Goal: Use online tool/utility: Utilize a website feature to perform a specific function

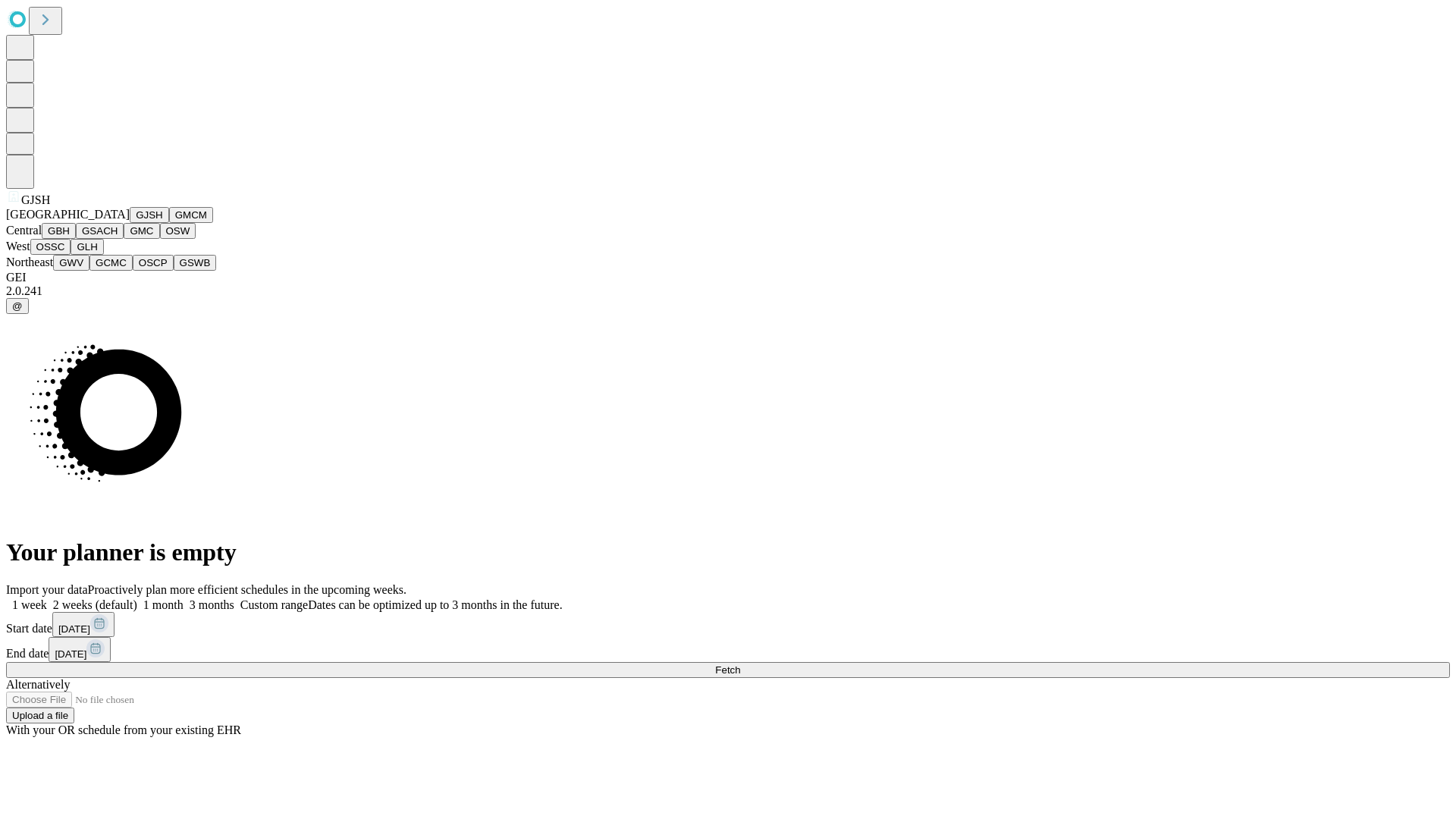
click at [129, 223] on button "GJSH" at bounding box center [149, 215] width 40 height 16
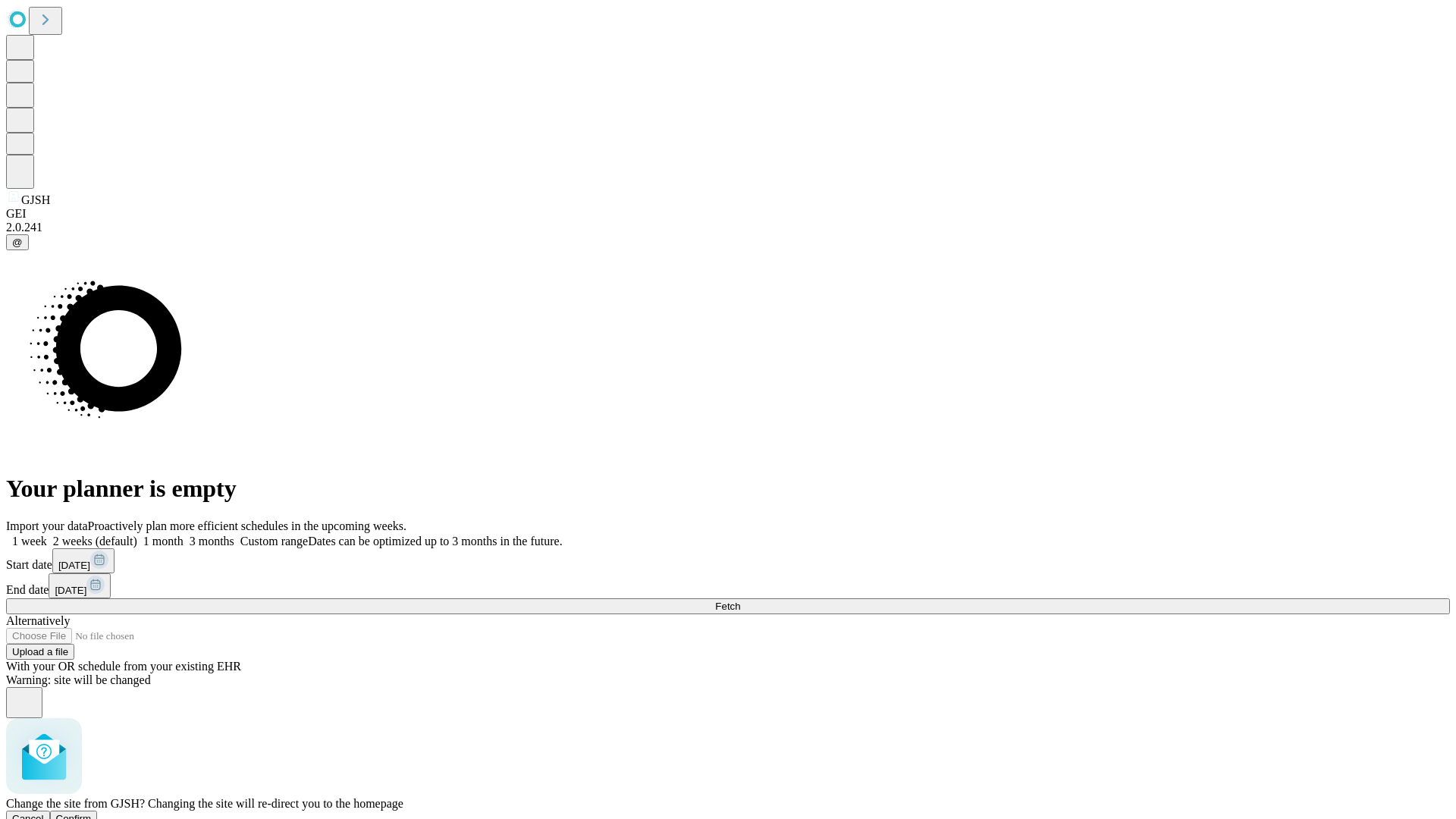
click at [92, 814] on span "Confirm" at bounding box center [74, 819] width 35 height 12
click at [183, 534] on label "1 month" at bounding box center [160, 541] width 46 height 13
click at [740, 601] on span "Fetch" at bounding box center [728, 606] width 25 height 12
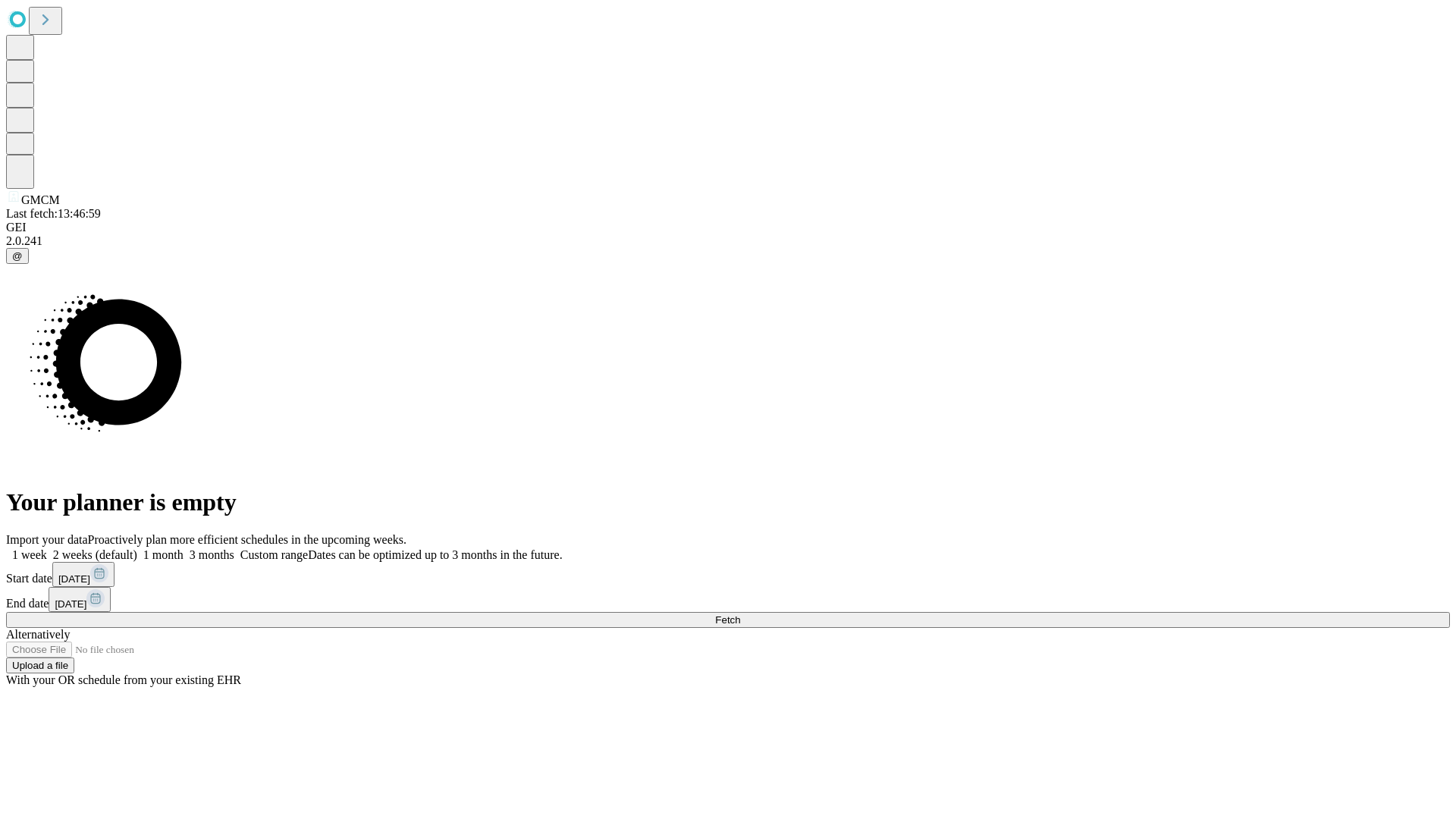
click at [183, 549] on label "1 month" at bounding box center [160, 555] width 46 height 13
click at [740, 614] on span "Fetch" at bounding box center [728, 620] width 25 height 12
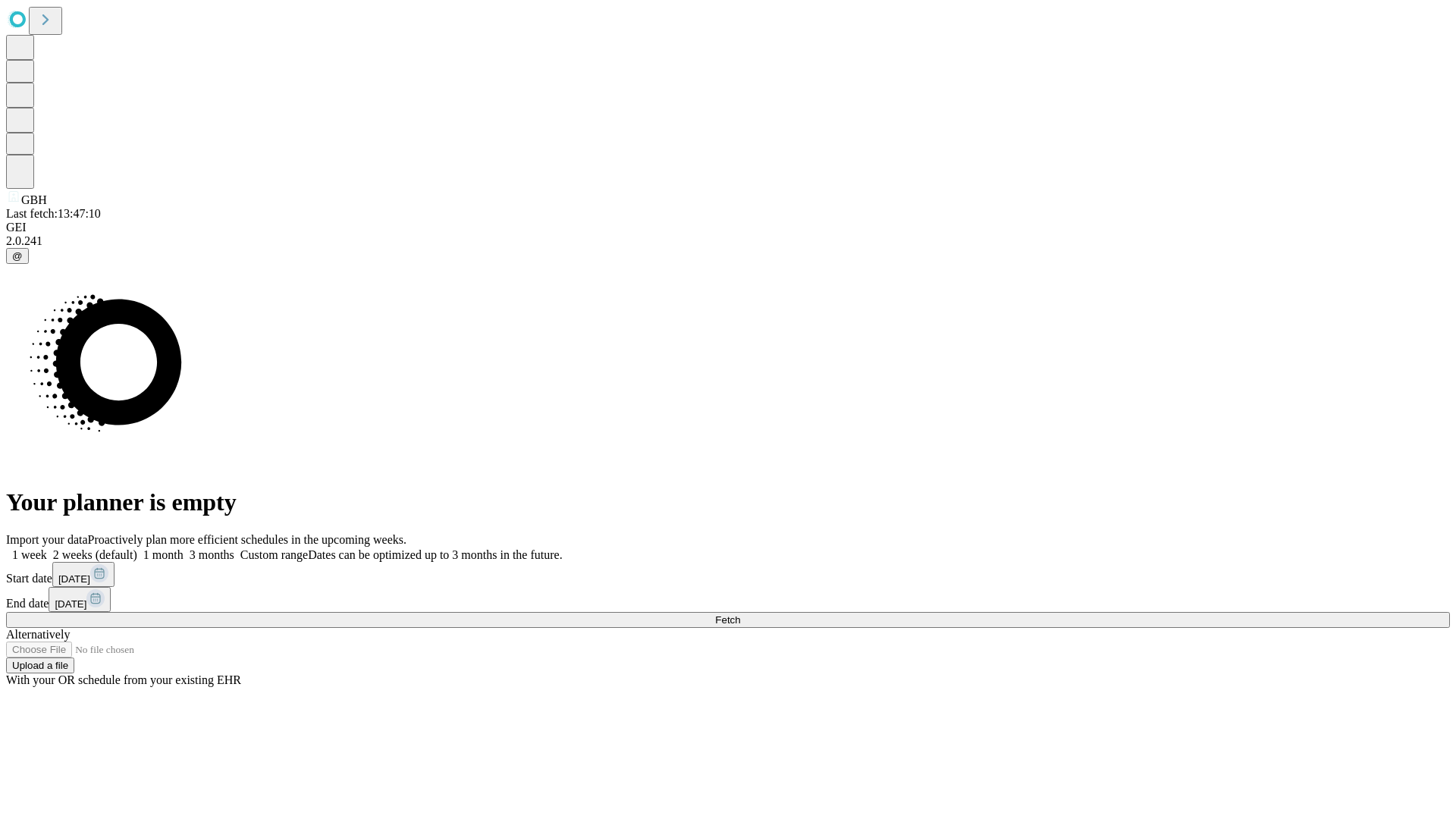
click at [183, 549] on label "1 month" at bounding box center [160, 555] width 46 height 13
click at [740, 614] on span "Fetch" at bounding box center [728, 620] width 25 height 12
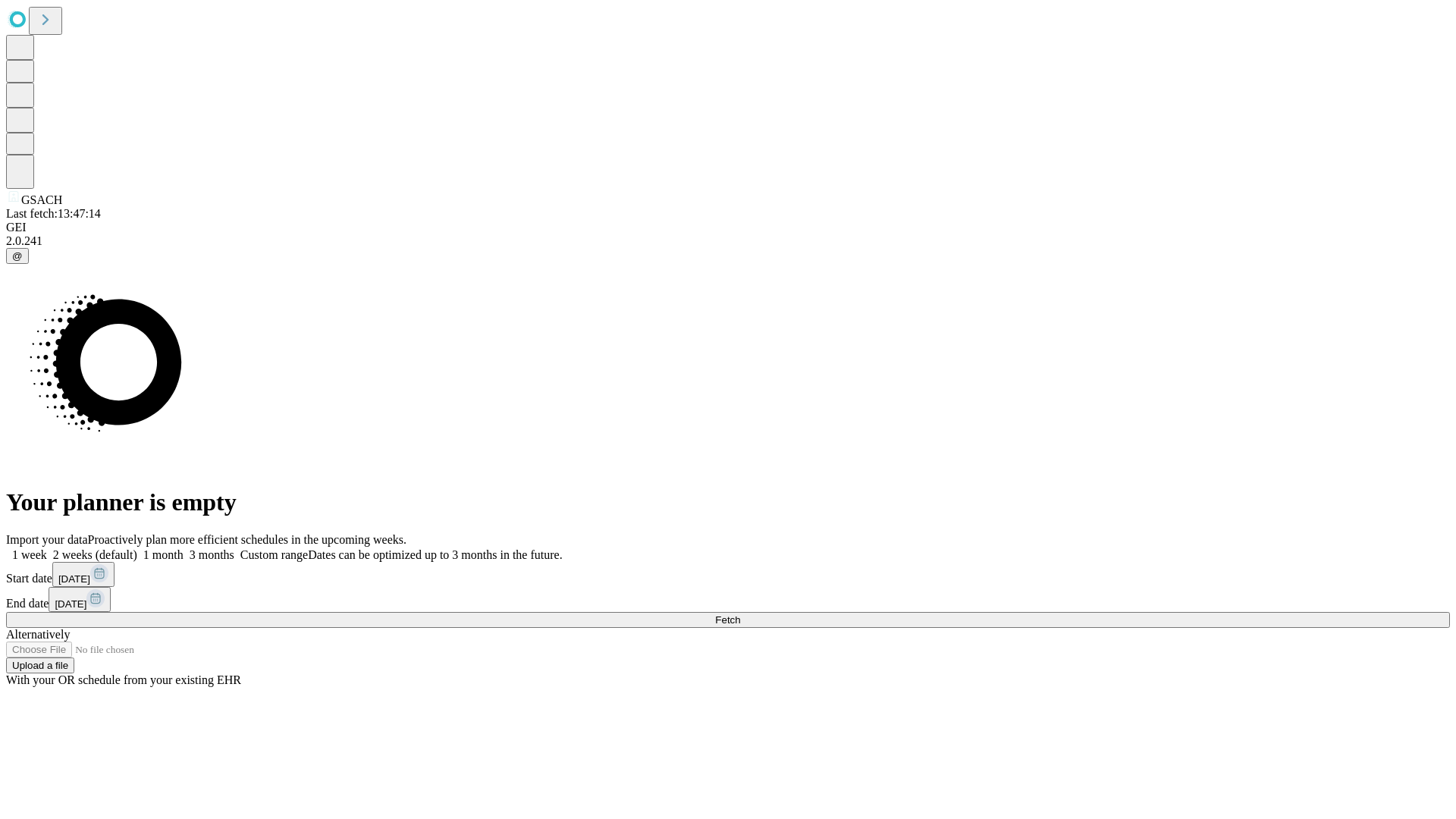
click at [740, 614] on span "Fetch" at bounding box center [728, 620] width 25 height 12
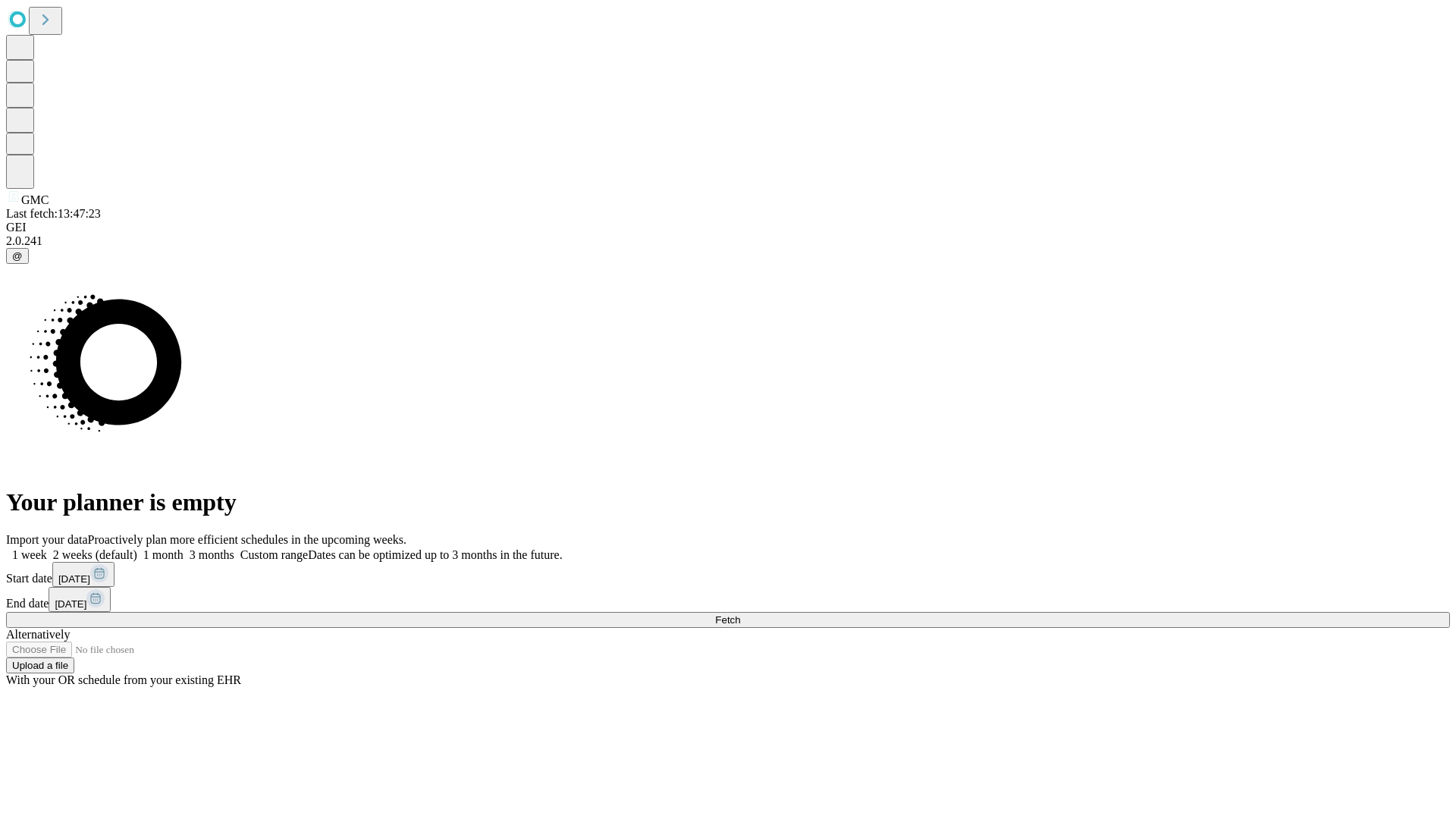
click at [740, 614] on span "Fetch" at bounding box center [728, 620] width 25 height 12
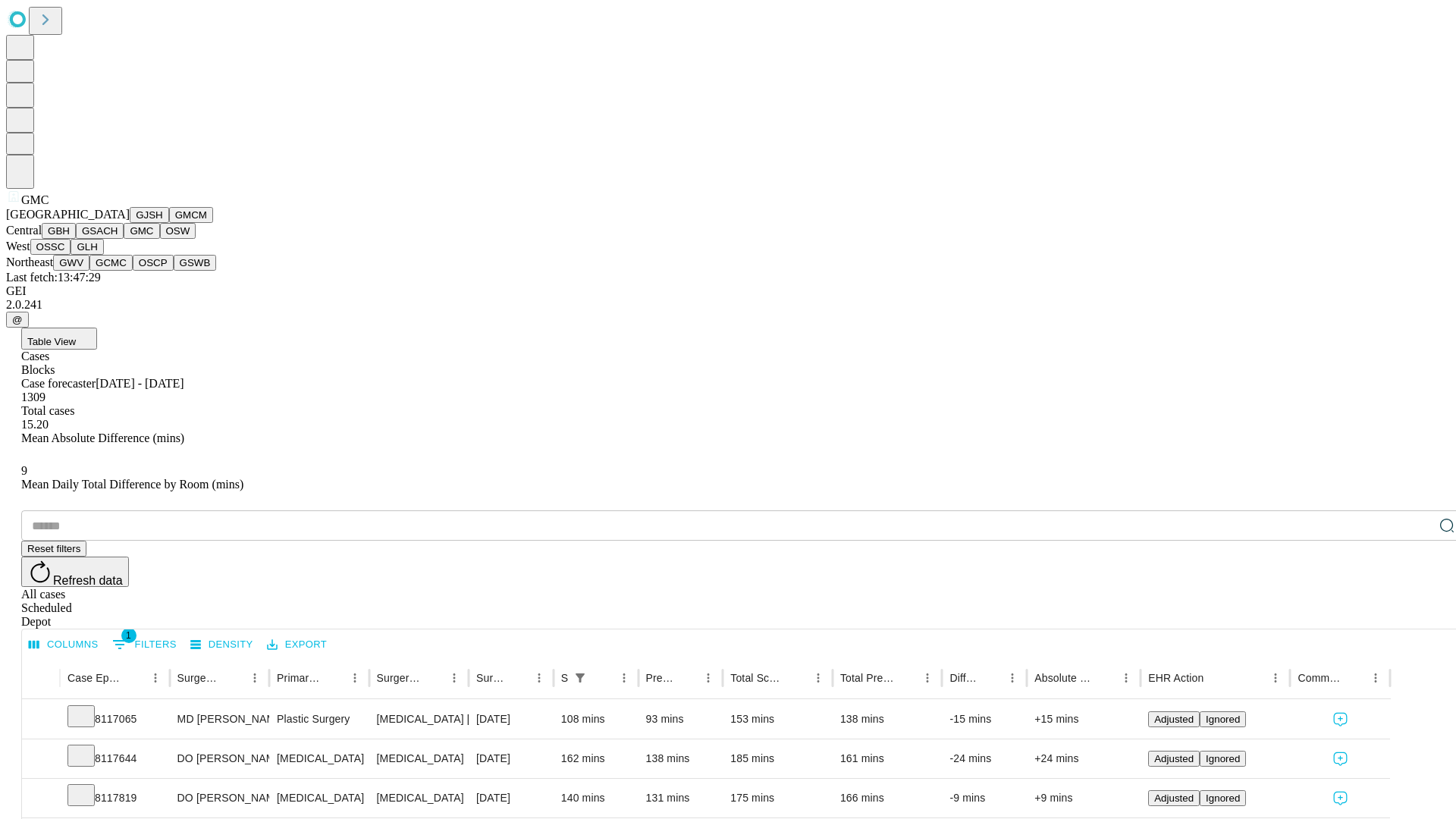
click at [160, 239] on button "OSW" at bounding box center [178, 231] width 36 height 16
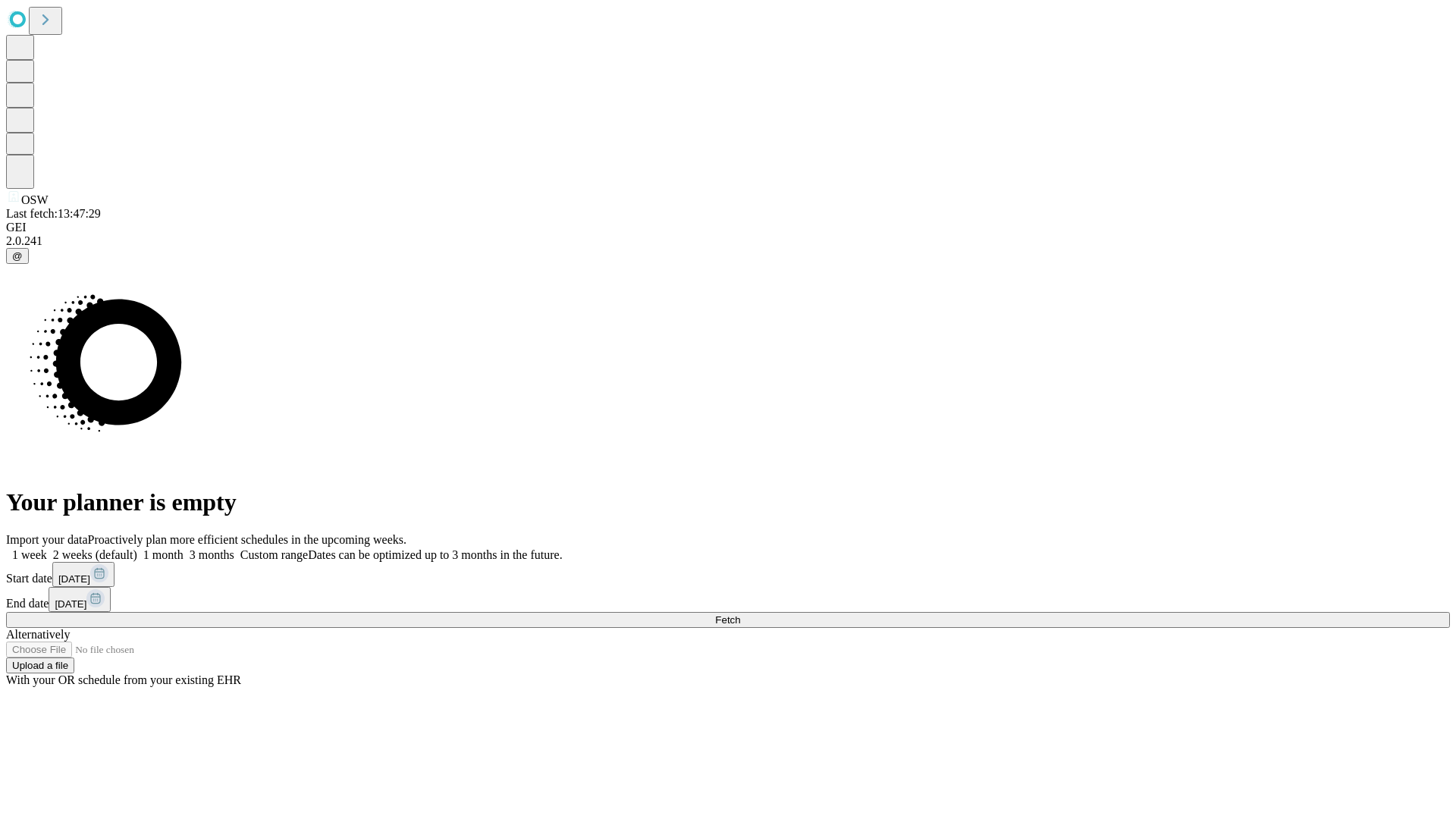
click at [740, 614] on span "Fetch" at bounding box center [728, 620] width 25 height 12
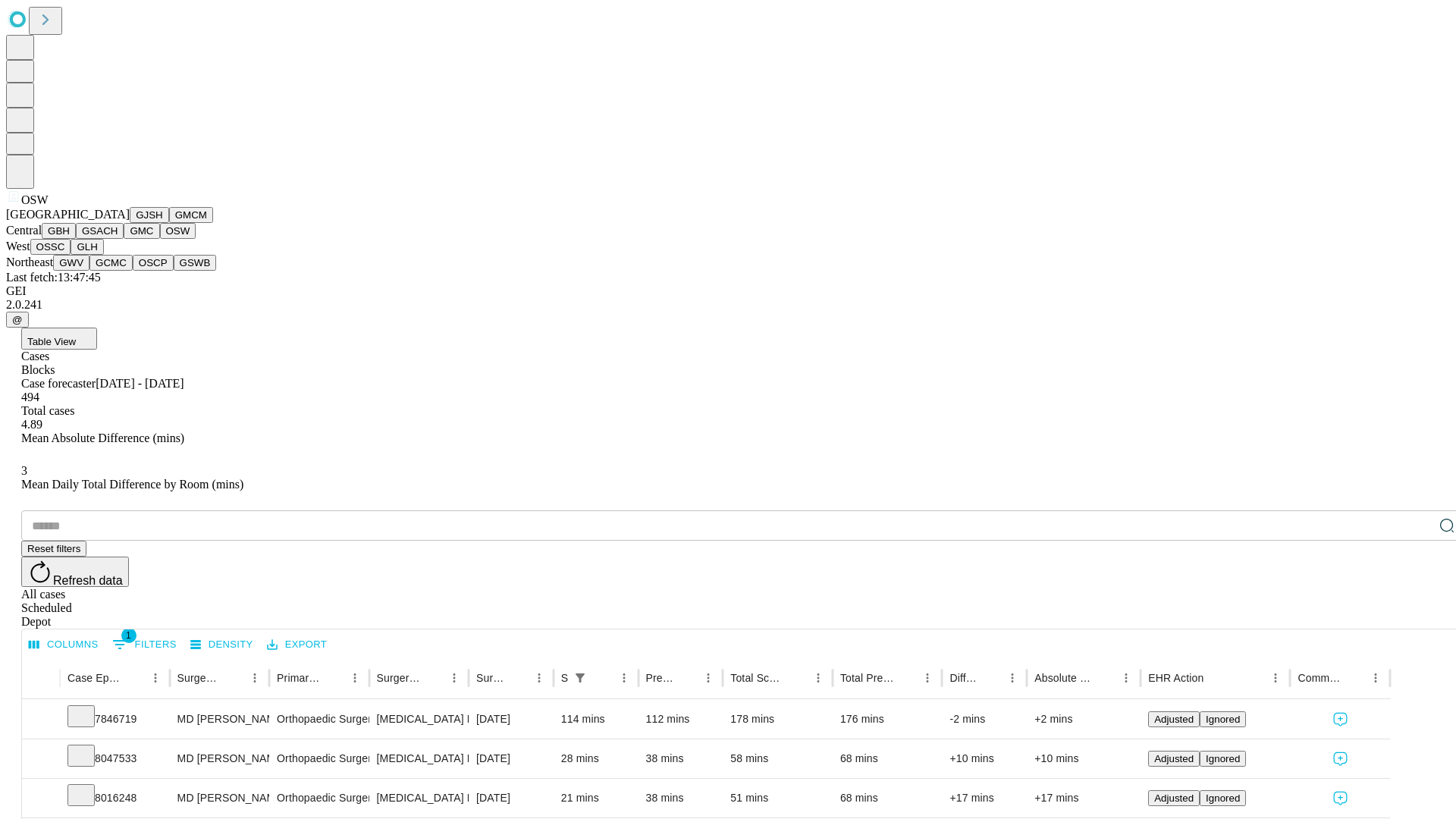
click at [71, 255] on button "OSSC" at bounding box center [51, 247] width 41 height 16
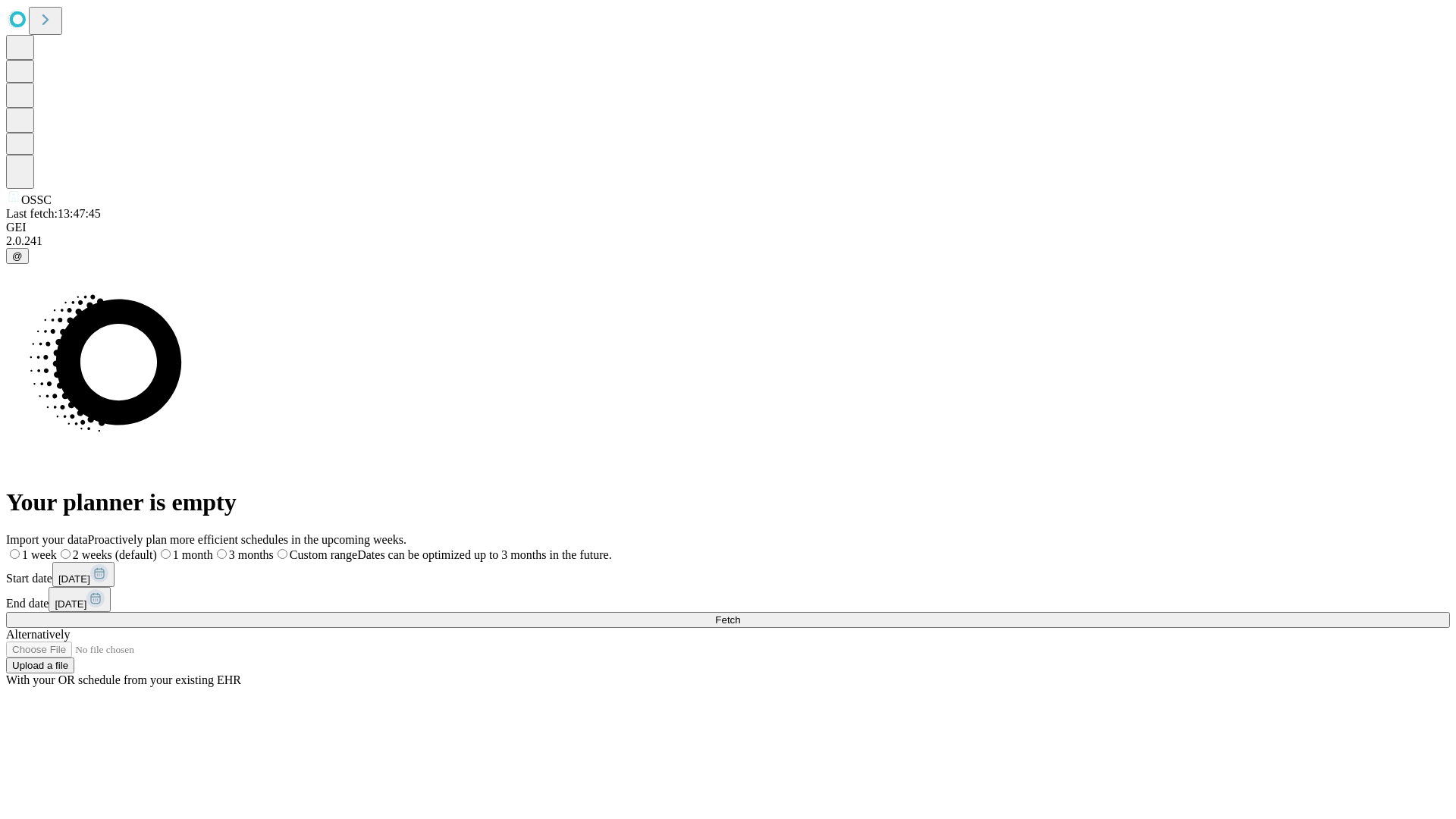
click at [214, 549] on label "1 month" at bounding box center [184, 555] width 56 height 13
click at [740, 614] on span "Fetch" at bounding box center [728, 620] width 25 height 12
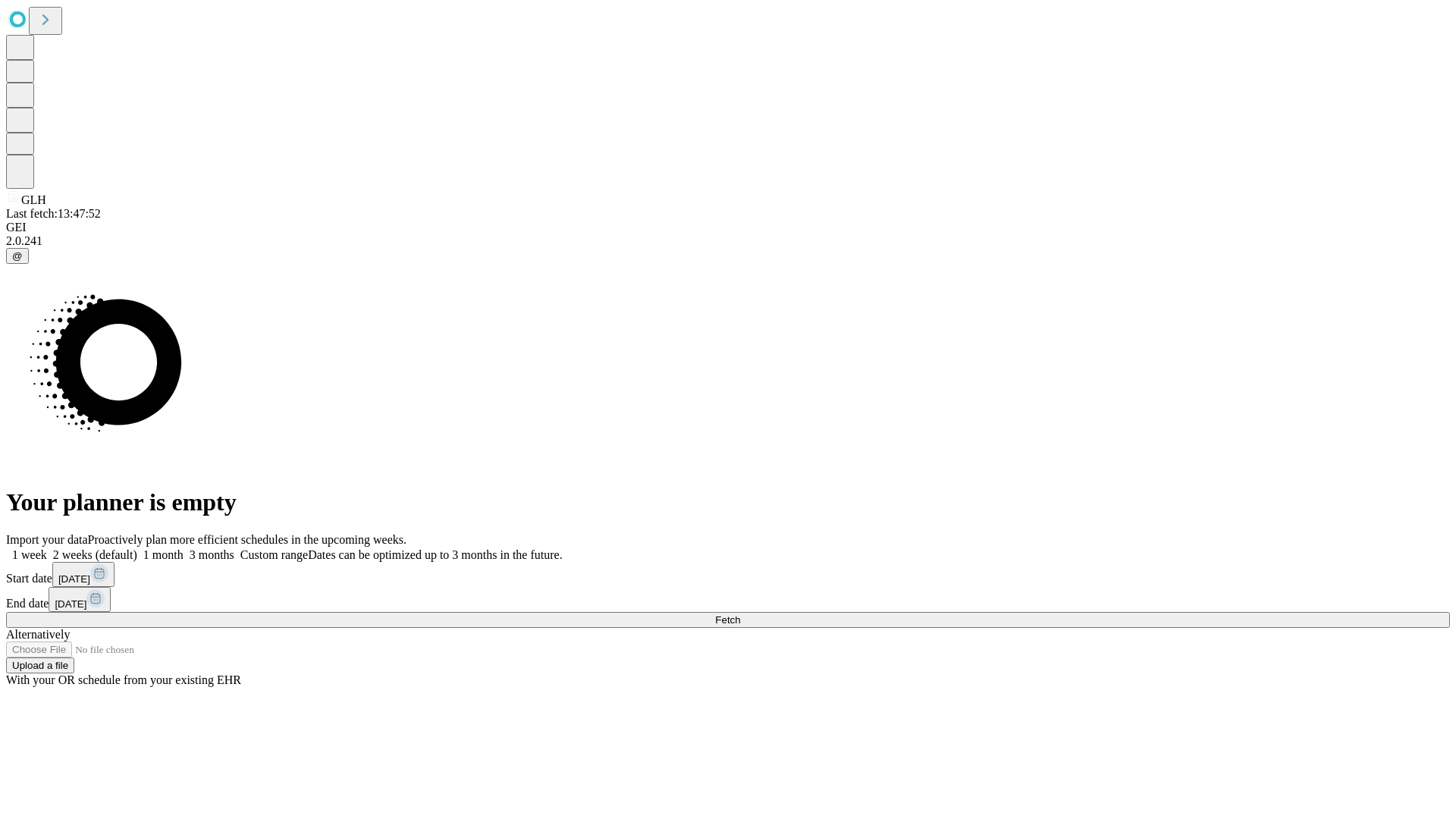
click at [183, 549] on label "1 month" at bounding box center [160, 555] width 46 height 13
click at [740, 614] on span "Fetch" at bounding box center [728, 620] width 25 height 12
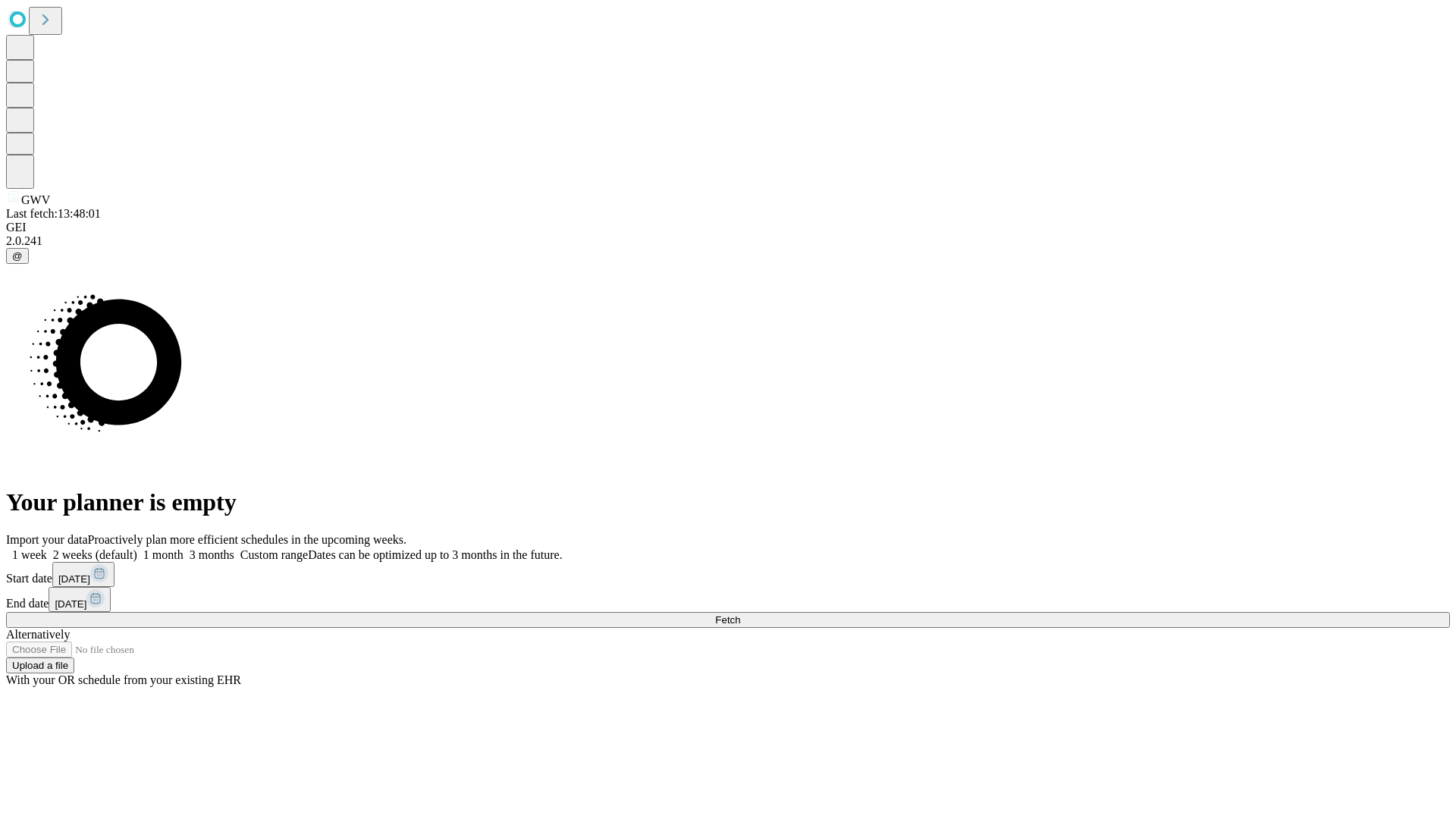
click at [183, 549] on label "1 month" at bounding box center [160, 555] width 46 height 13
click at [740, 614] on span "Fetch" at bounding box center [728, 620] width 25 height 12
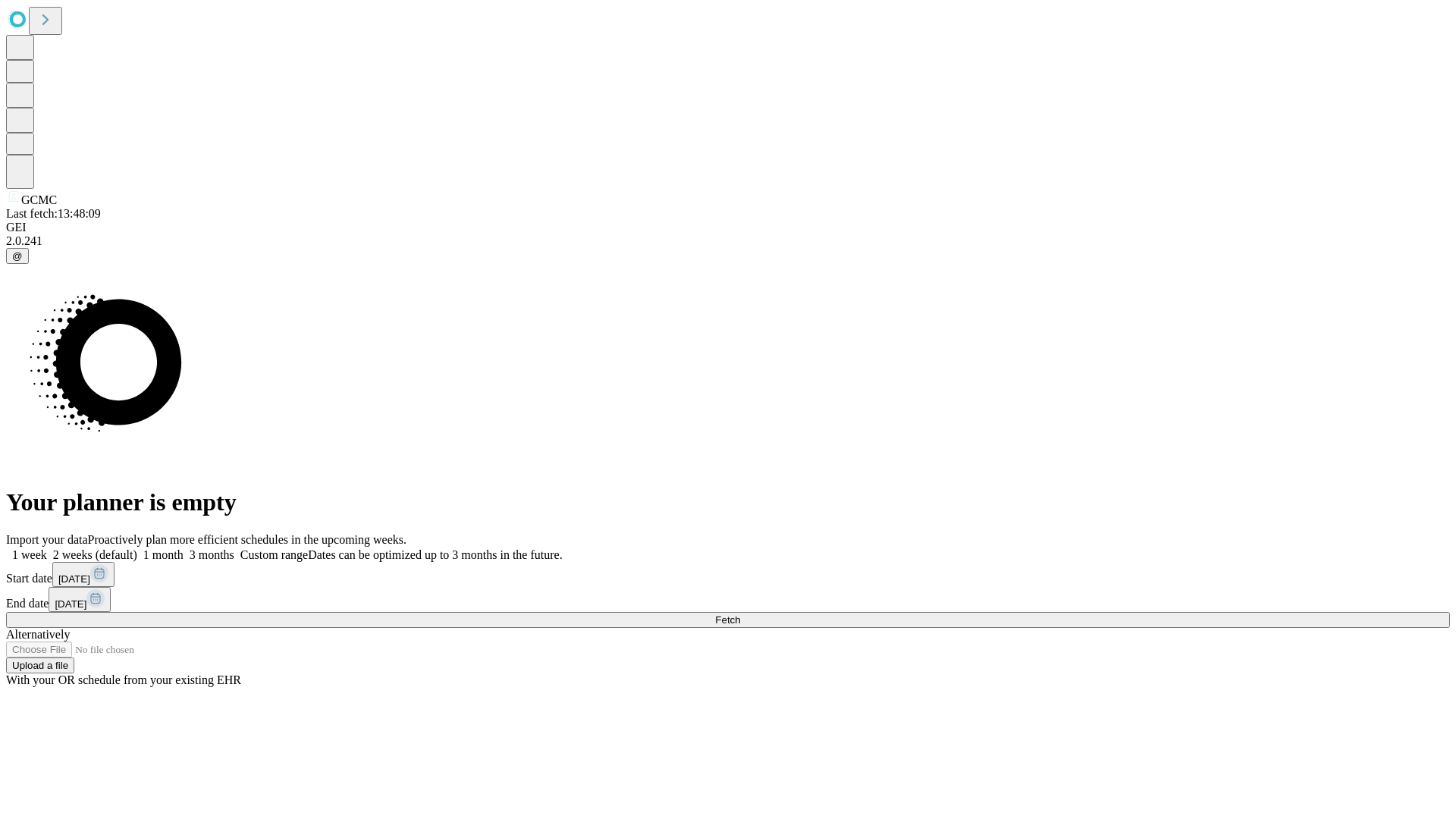
click at [183, 549] on label "1 month" at bounding box center [160, 555] width 46 height 13
click at [740, 614] on span "Fetch" at bounding box center [728, 620] width 25 height 12
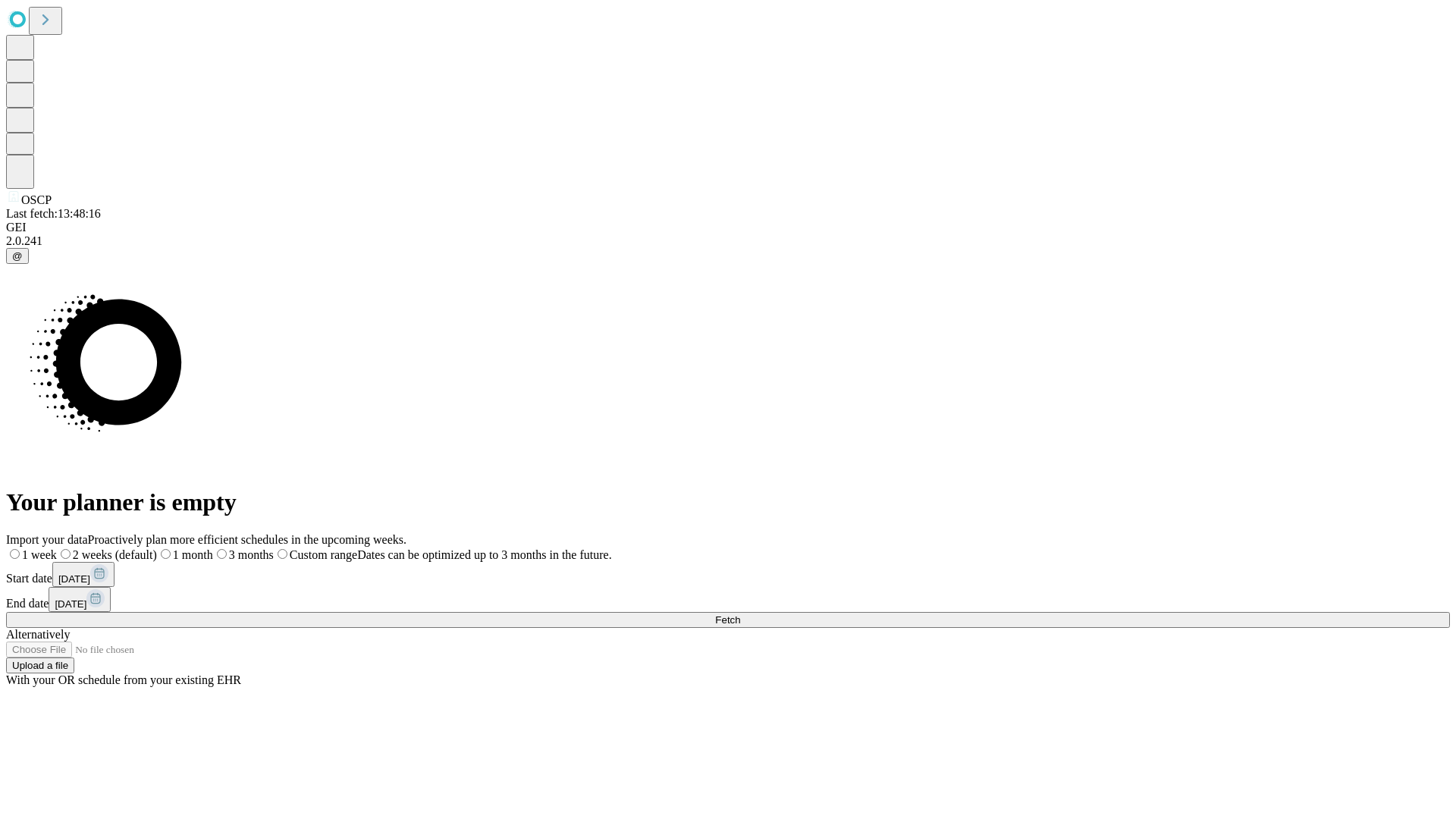
click at [214, 549] on label "1 month" at bounding box center [184, 555] width 56 height 13
click at [740, 614] on span "Fetch" at bounding box center [728, 620] width 25 height 12
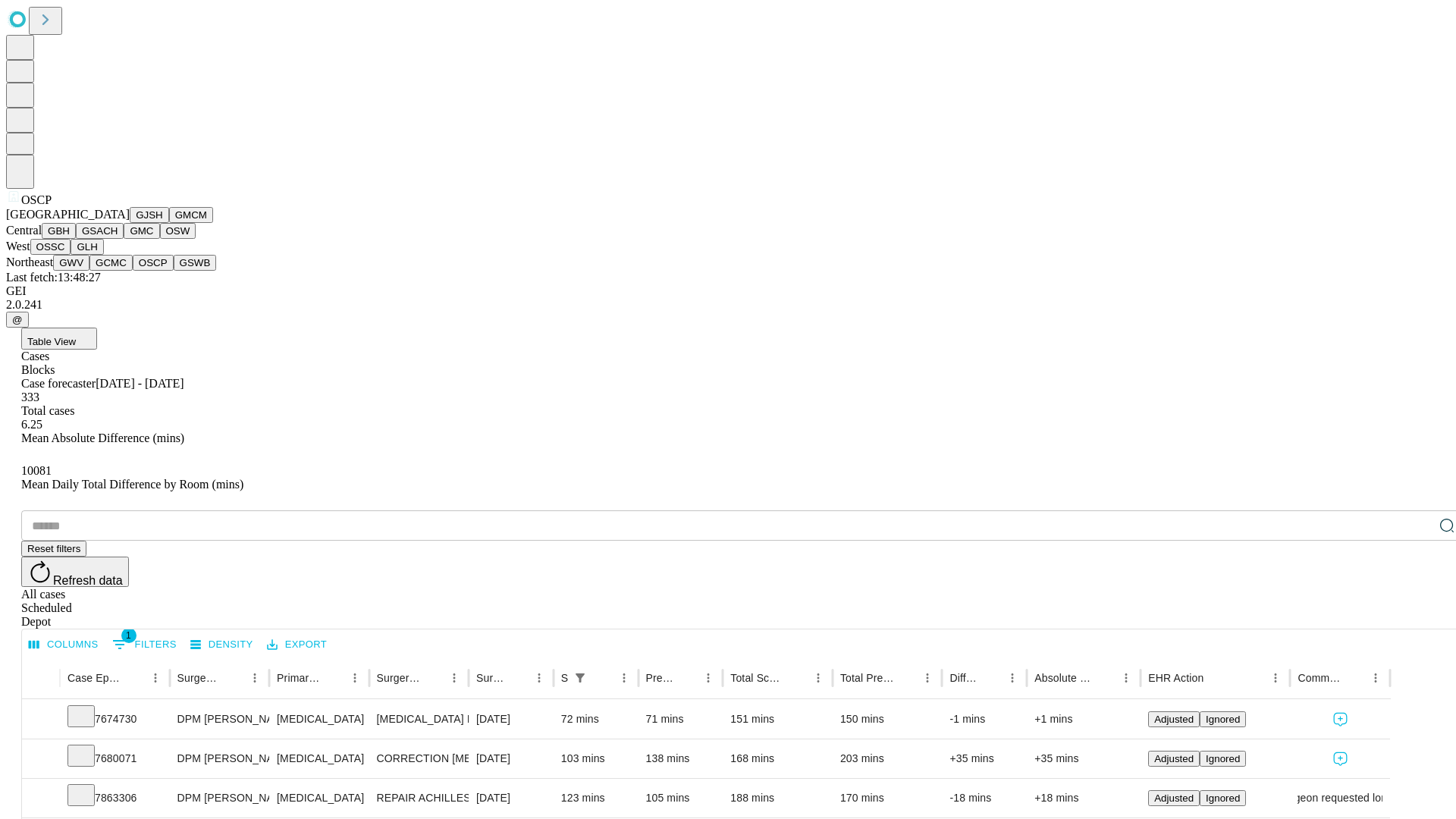
click at [174, 271] on button "GSWB" at bounding box center [195, 263] width 43 height 16
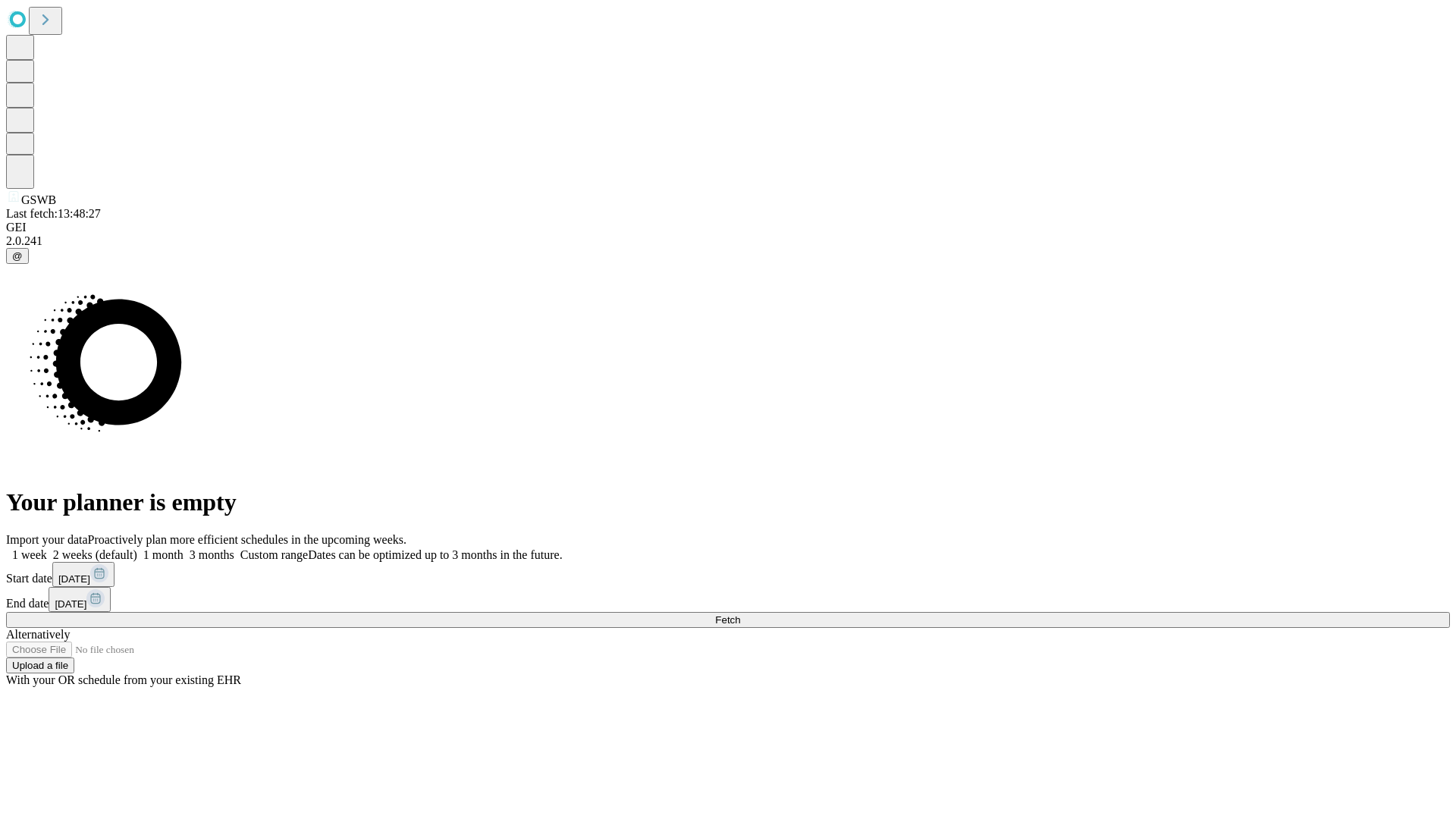
click at [183, 549] on label "1 month" at bounding box center [160, 555] width 46 height 13
click at [740, 614] on span "Fetch" at bounding box center [728, 620] width 25 height 12
